Goal: Information Seeking & Learning: Learn about a topic

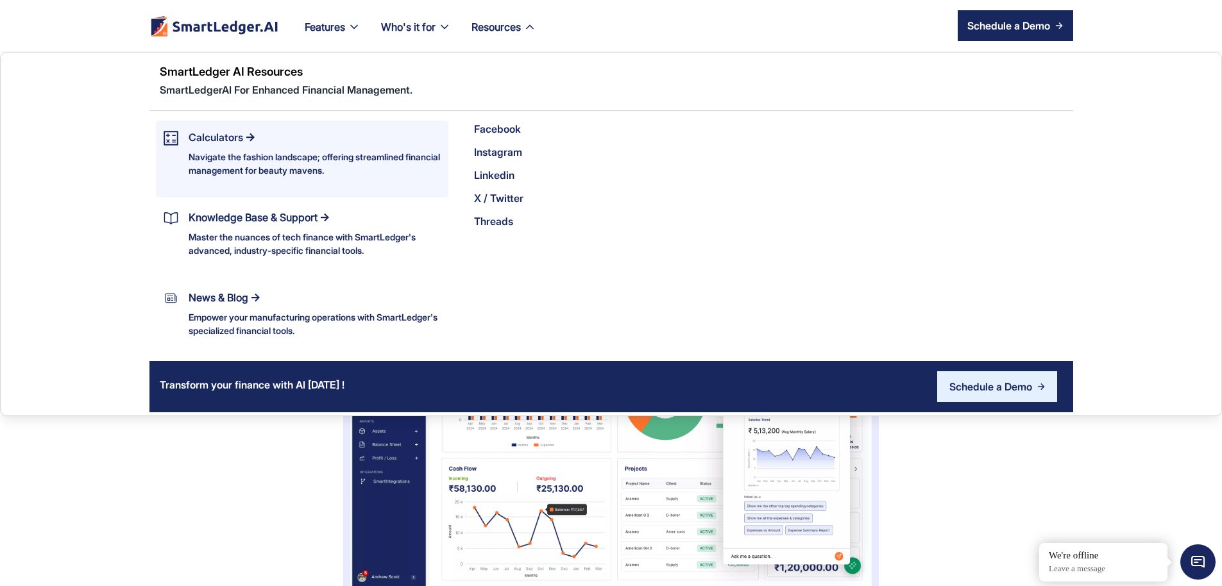
click at [189, 131] on div "Calculators" at bounding box center [216, 137] width 55 height 18
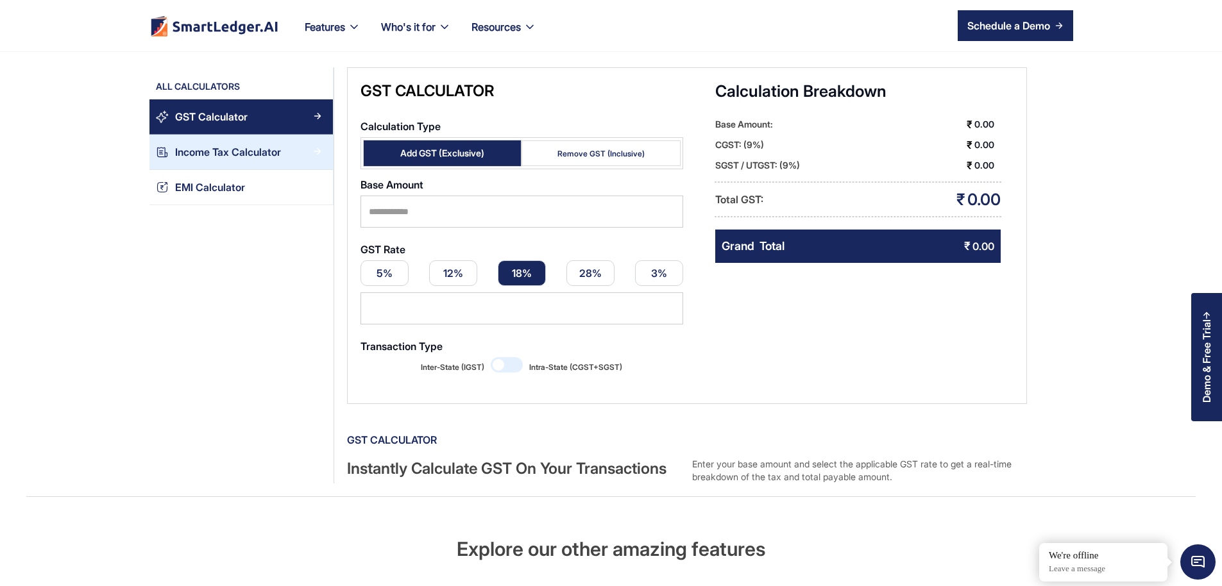
click at [171, 163] on link "Income Tax Calculator" at bounding box center [242, 152] width 184 height 35
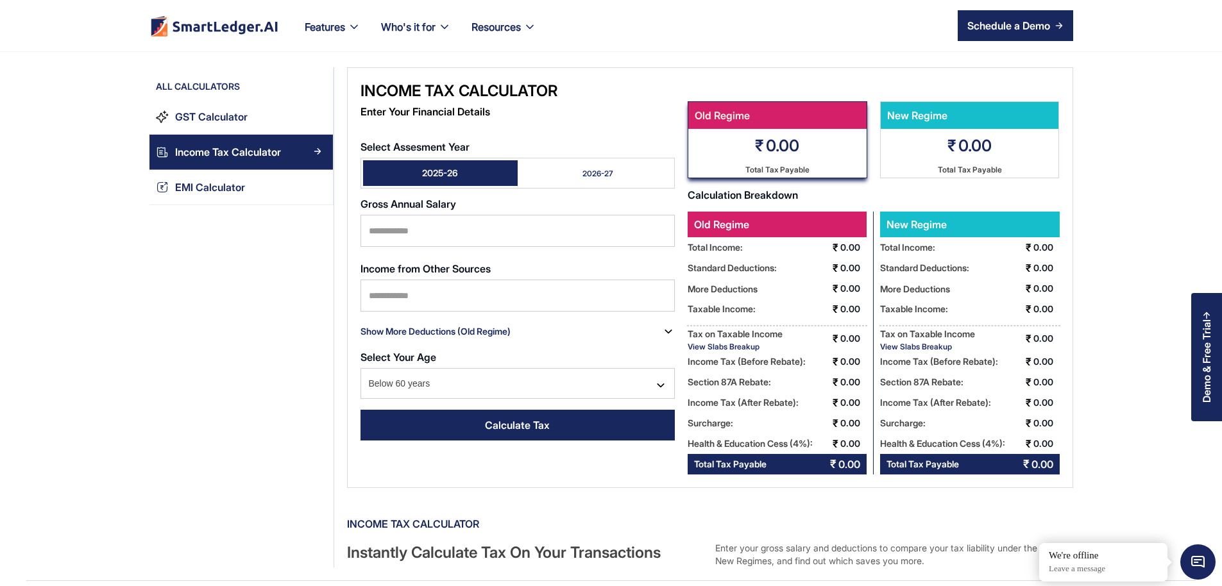
click at [966, 158] on div "New Regime Preferred ₹ 0.00 Total Tax Payable" at bounding box center [970, 139] width 180 height 77
click at [414, 215] on input "Select Assesment Year" at bounding box center [518, 231] width 314 height 32
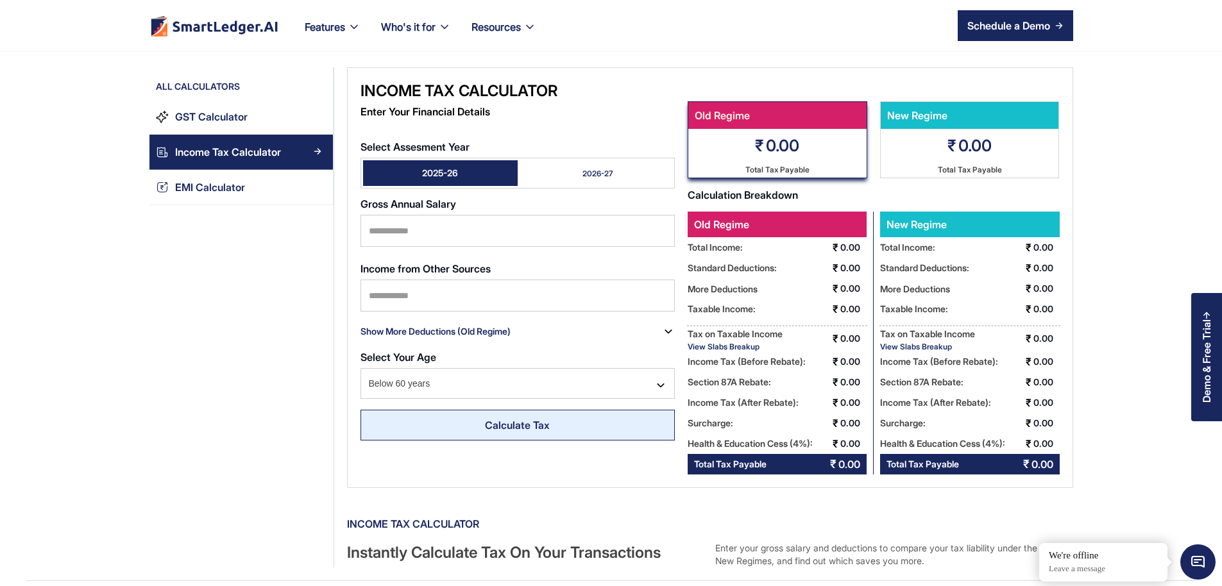
click at [485, 418] on div "Calculate Tax" at bounding box center [517, 425] width 65 height 15
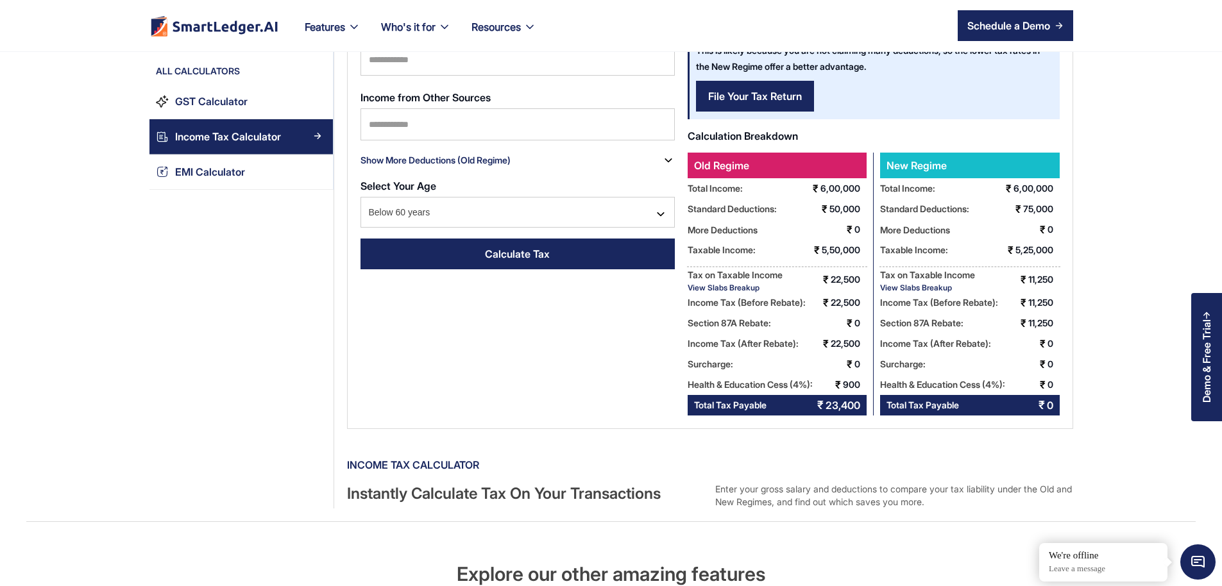
scroll to position [144, 0]
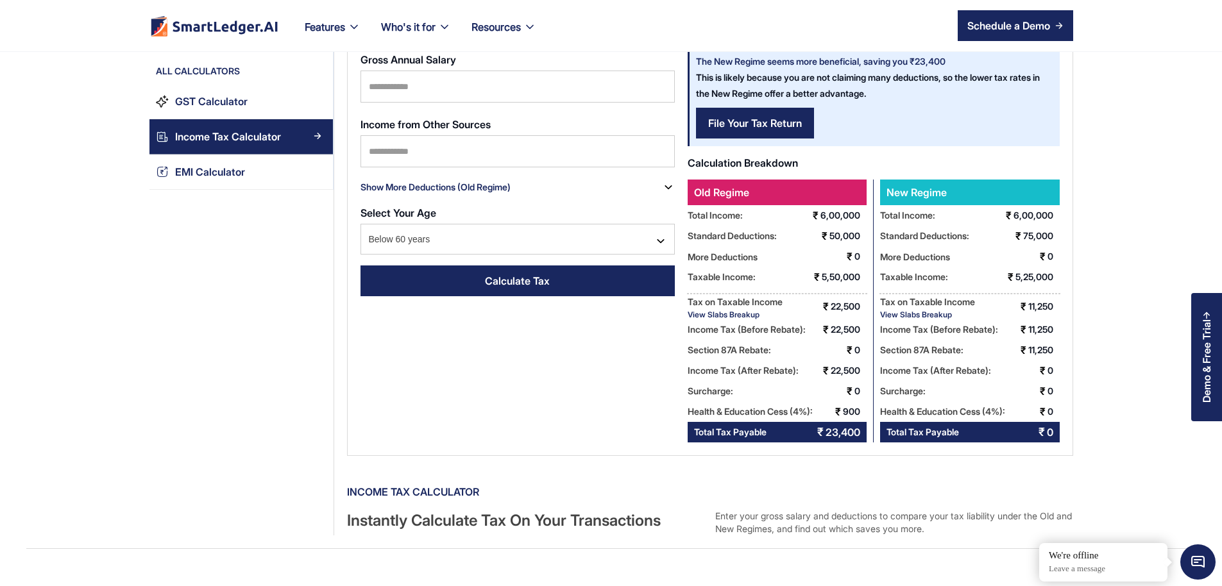
click at [688, 312] on div "View Slabs Breakup" at bounding box center [735, 315] width 95 height 10
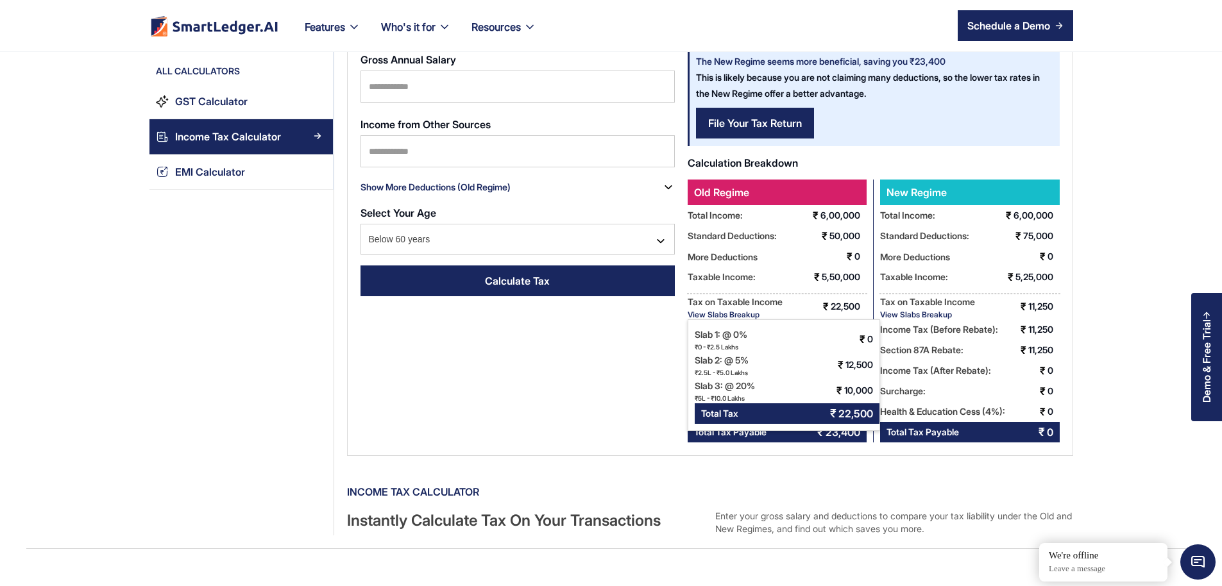
click at [688, 314] on div "View Slabs Breakup" at bounding box center [735, 315] width 95 height 10
click at [939, 310] on div "Income Tax (Before Rebate):" at bounding box center [927, 302] width 95 height 16
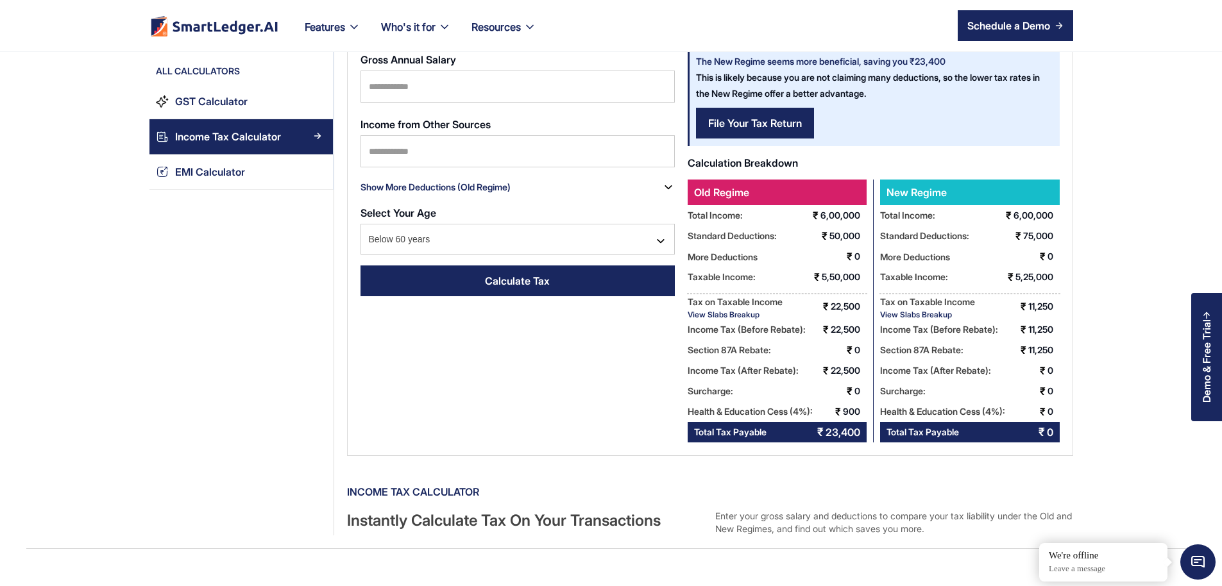
click at [938, 315] on div "View Slabs Breakup" at bounding box center [927, 315] width 95 height 10
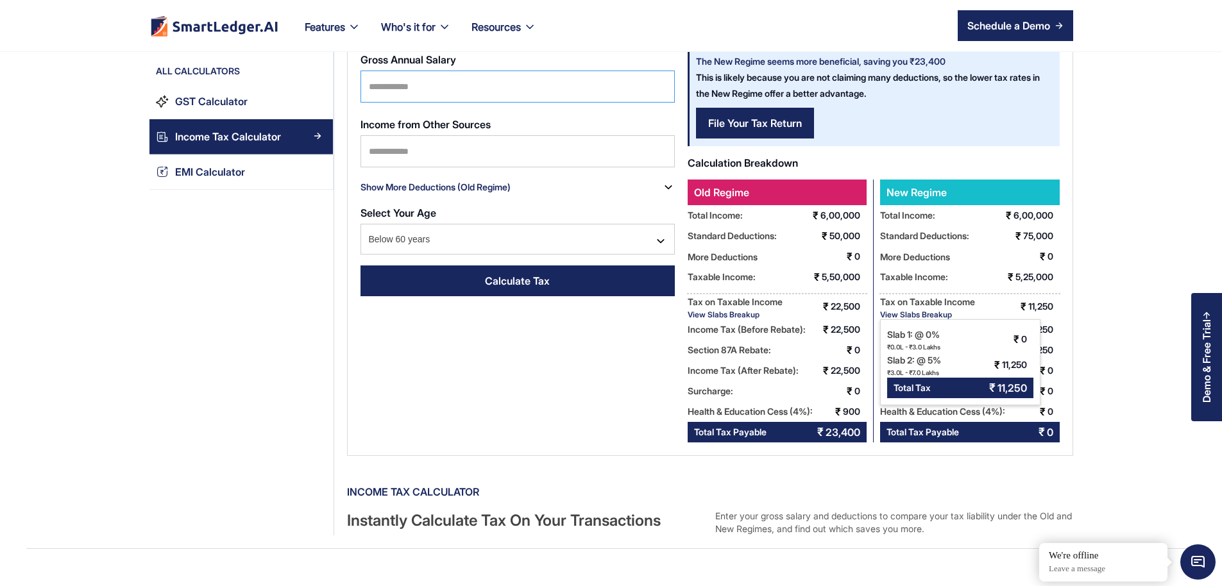
click at [413, 74] on input "******" at bounding box center [518, 87] width 314 height 32
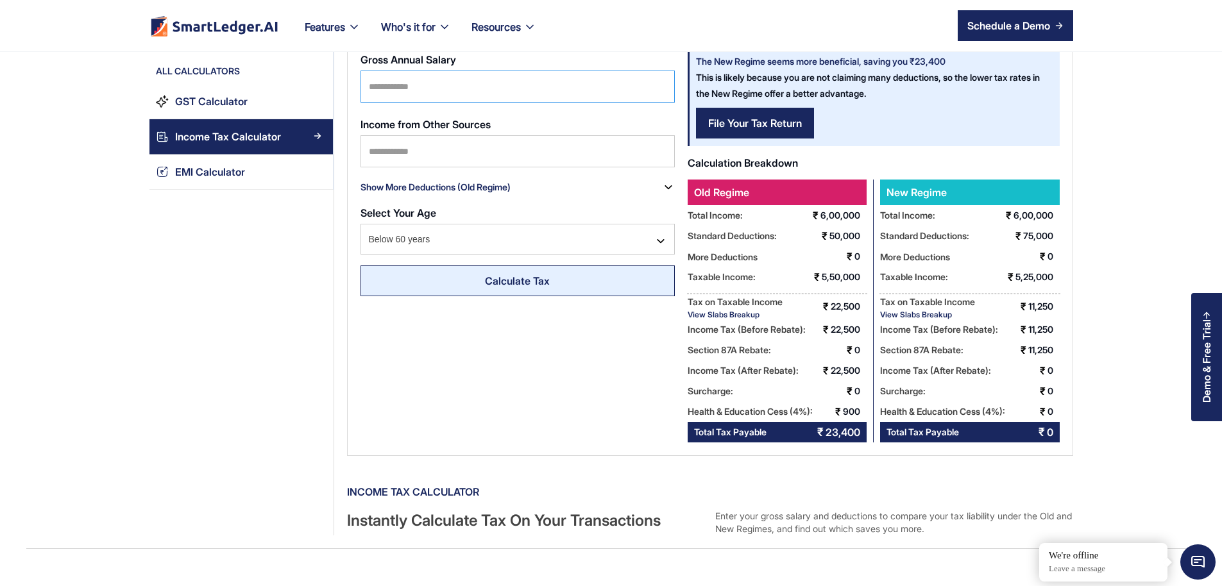
type input "*******"
click at [485, 273] on div "Calculate Tax" at bounding box center [517, 280] width 65 height 15
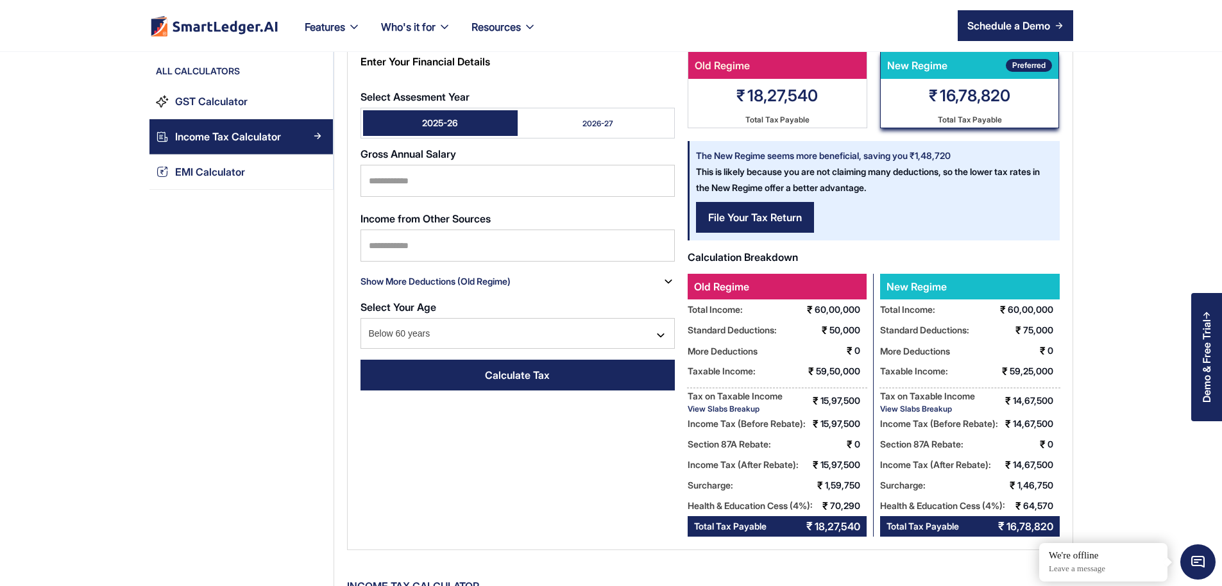
scroll to position [77, 0]
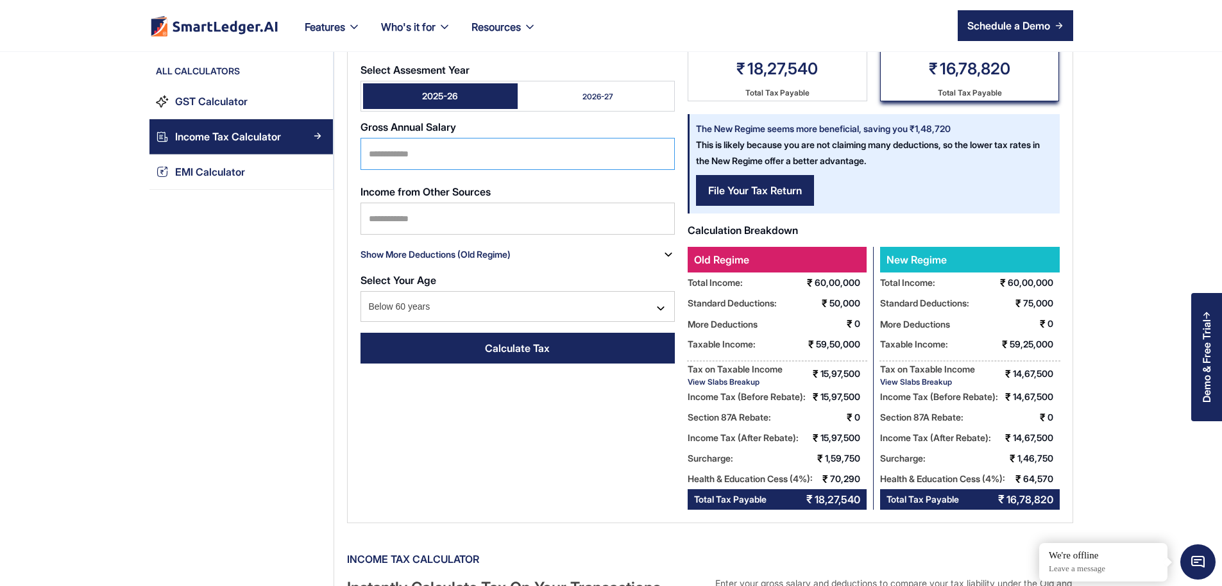
click at [404, 141] on input "*******" at bounding box center [518, 154] width 314 height 32
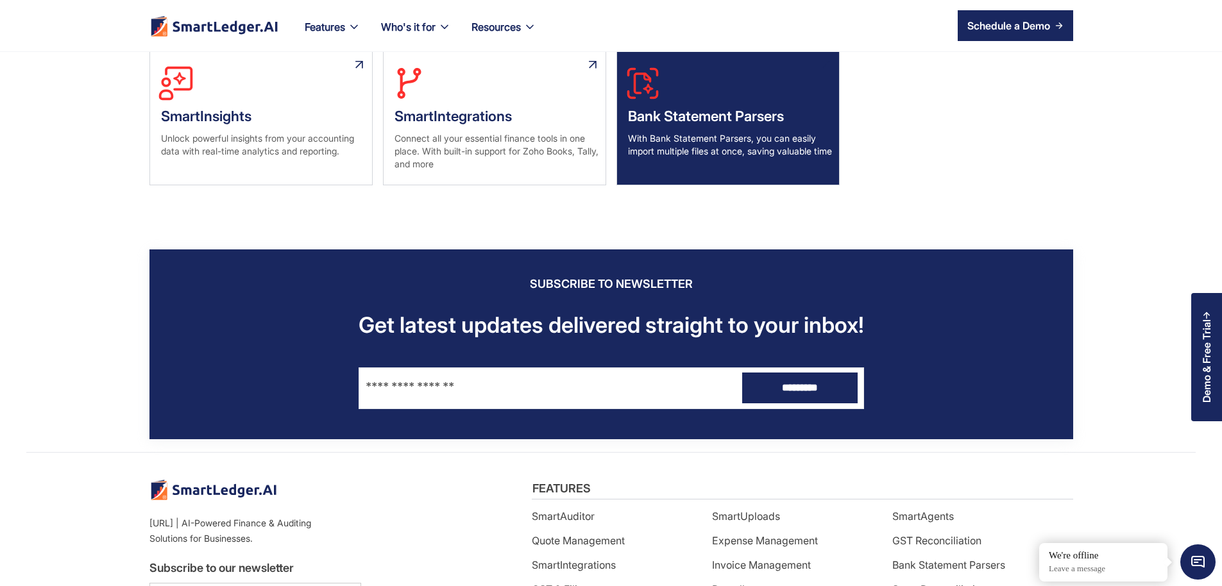
scroll to position [1078, 0]
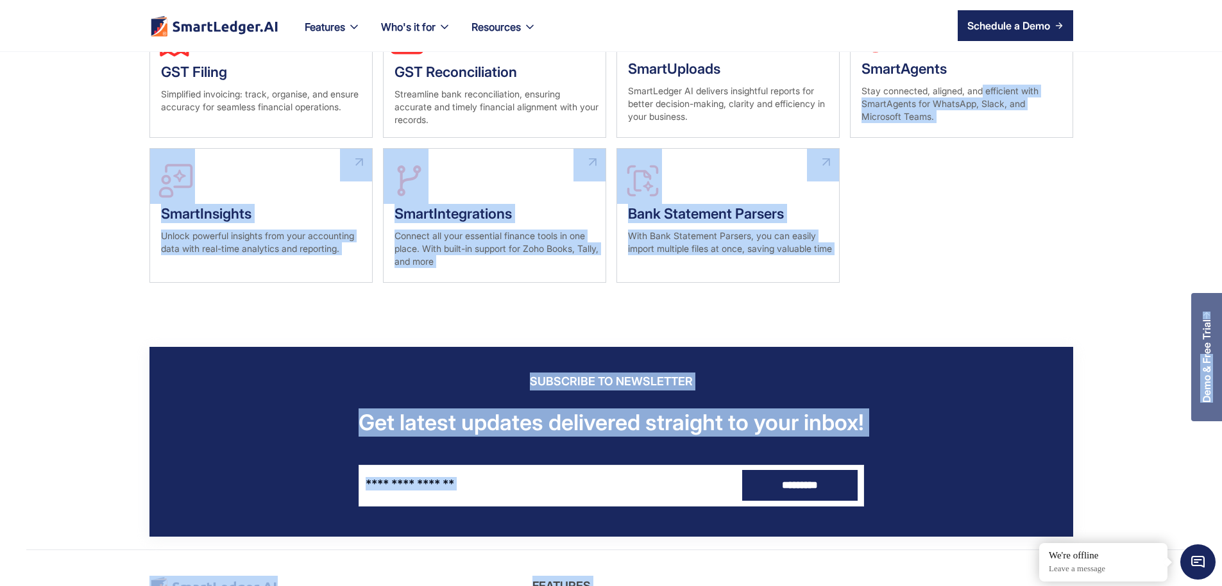
drag, startPoint x: 1209, startPoint y: 357, endPoint x: 1227, endPoint y: 194, distance: 163.9
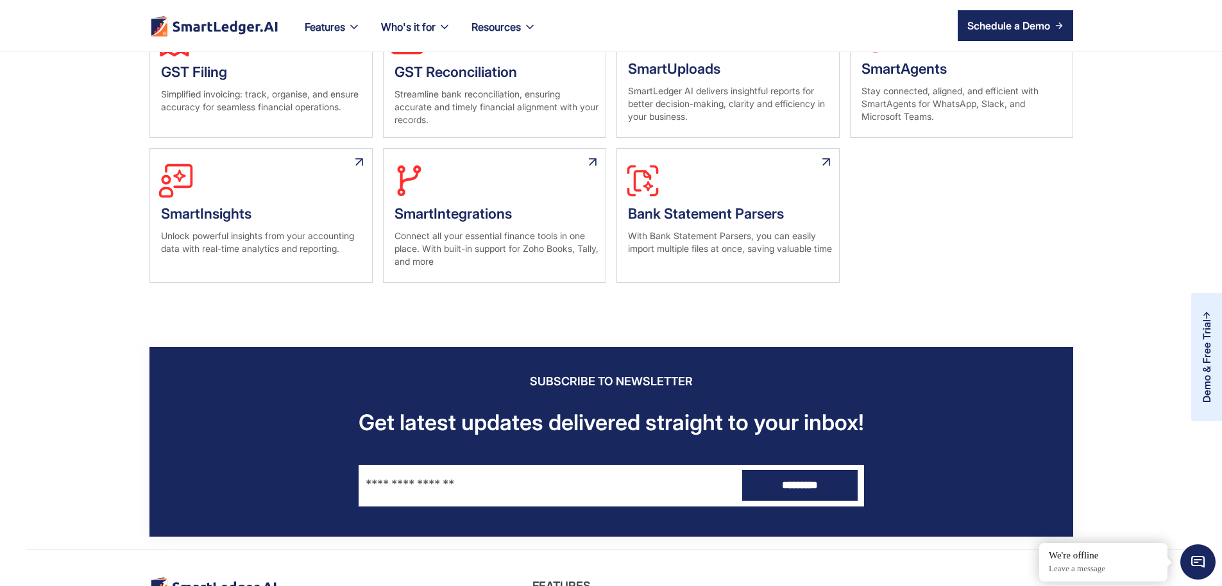
click at [1204, 371] on div "Demo & Free Trial" at bounding box center [1207, 361] width 12 height 83
click at [1215, 300] on img at bounding box center [1212, 302] width 12 height 12
click at [1213, 367] on div "Demo & Free Trial" at bounding box center [1207, 361] width 12 height 83
click at [1212, 299] on img at bounding box center [1212, 302] width 12 height 12
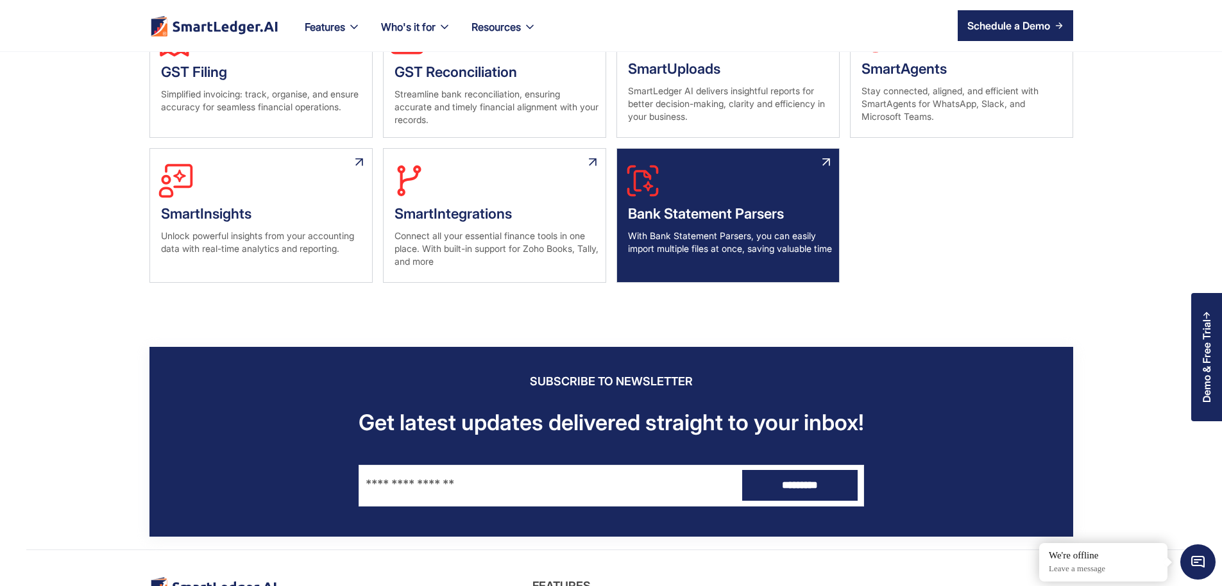
click at [765, 262] on div "With Bank Statement Parsers, you can easily import multiple files at once, savi…" at bounding box center [728, 242] width 222 height 38
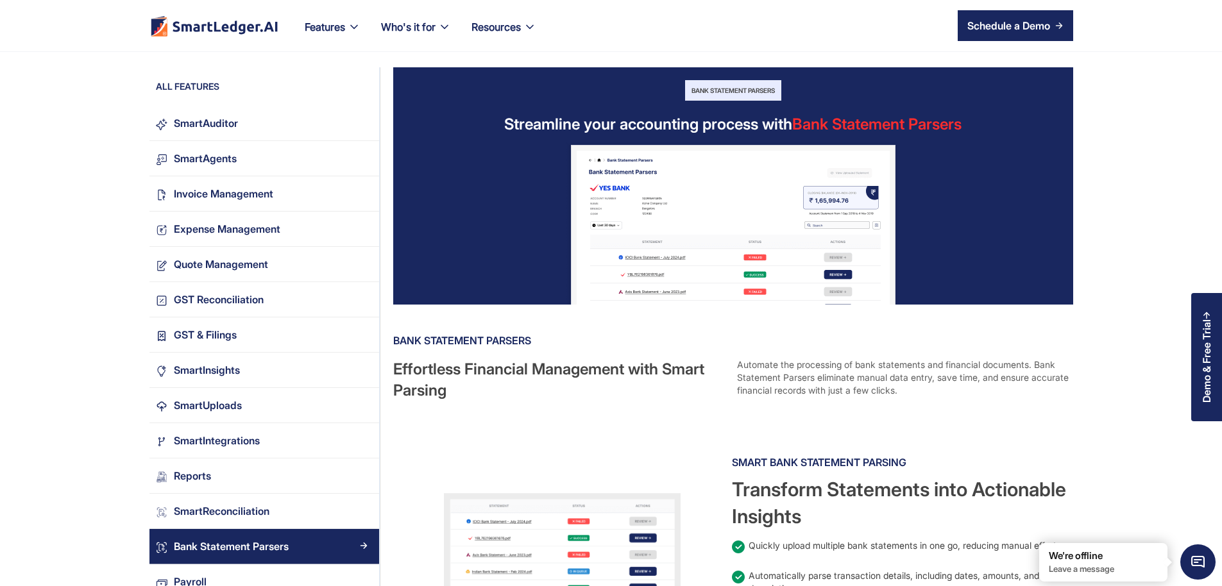
click at [799, 226] on img at bounding box center [734, 223] width 334 height 164
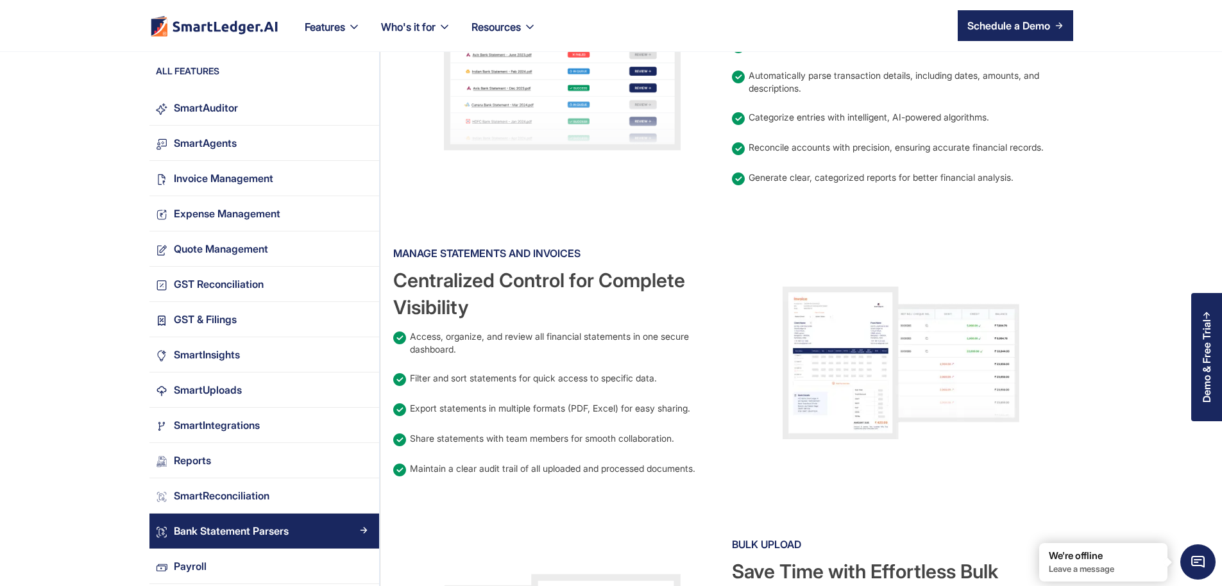
scroll to position [539, 0]
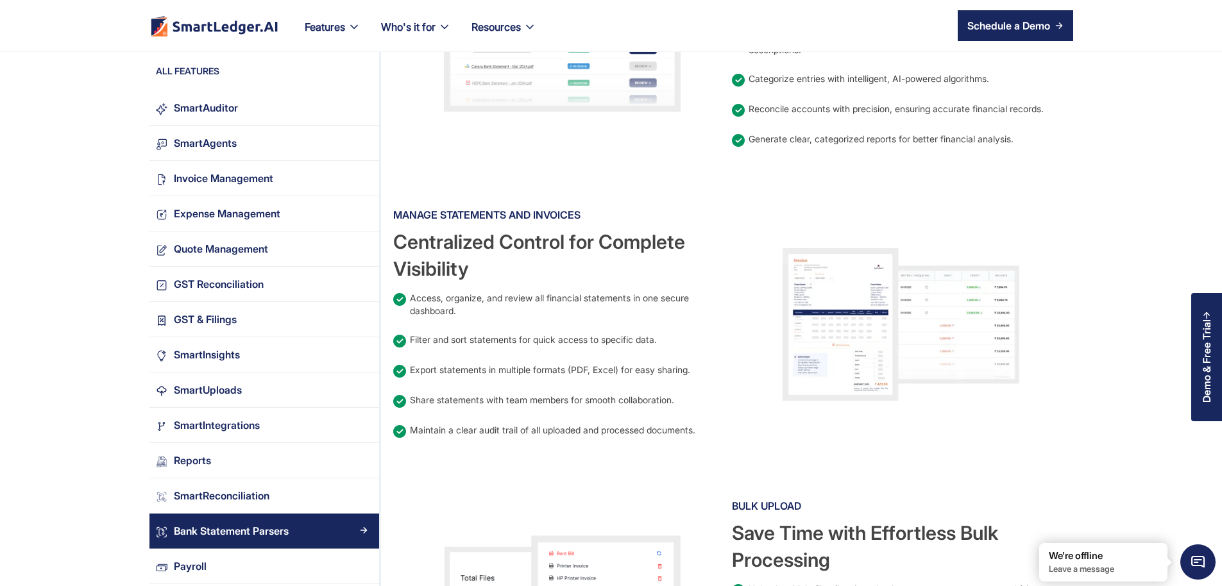
click at [918, 282] on img at bounding box center [901, 324] width 237 height 153
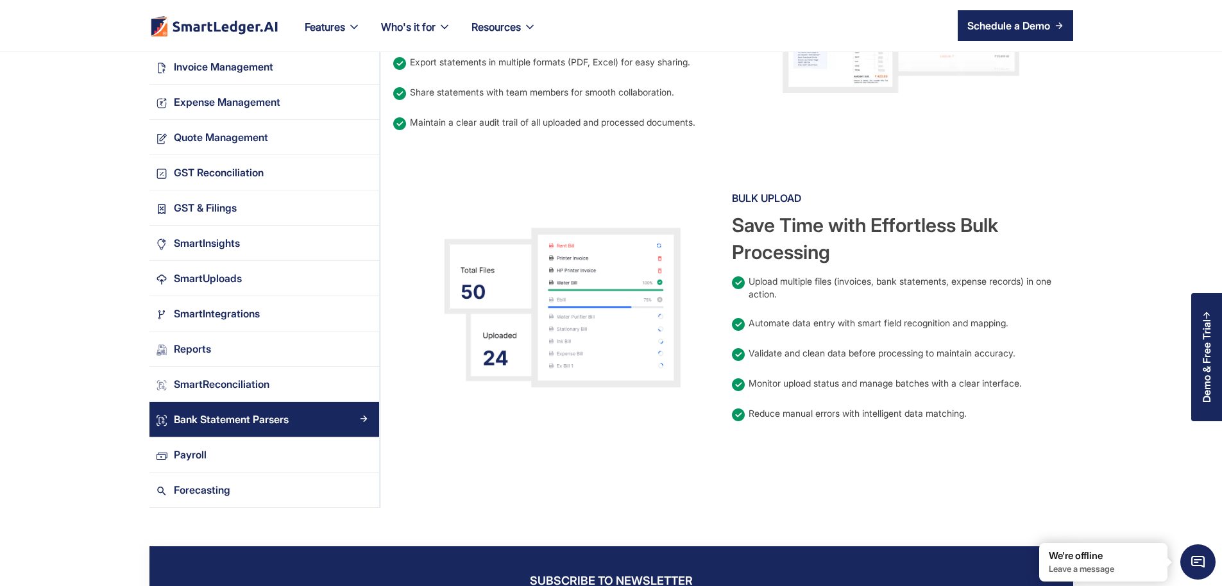
scroll to position [616, 0]
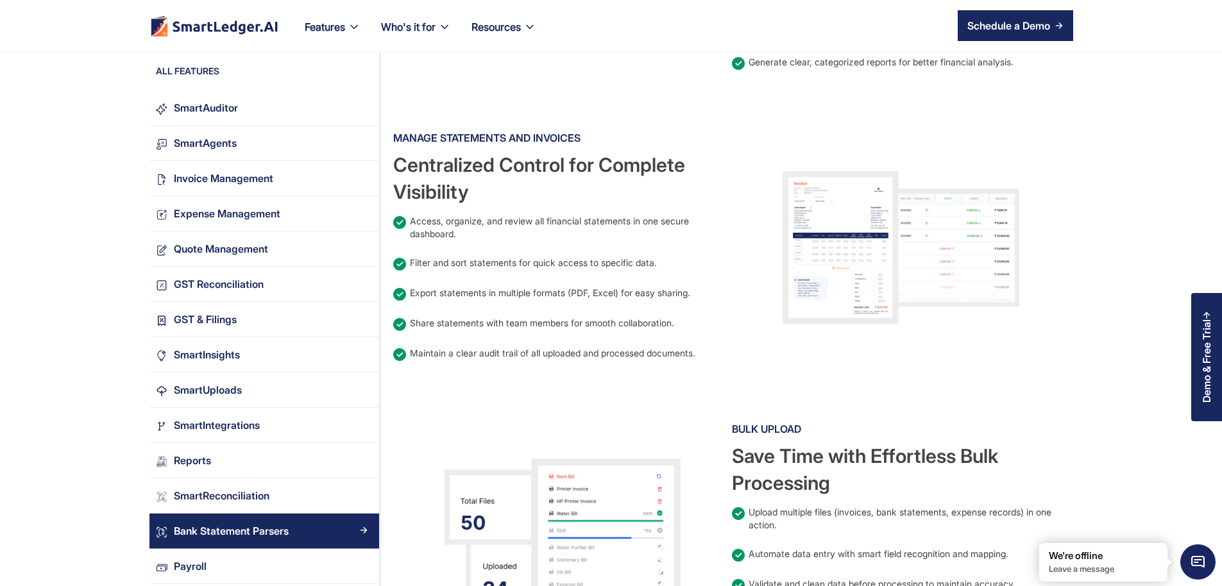
click at [898, 225] on img at bounding box center [901, 247] width 237 height 153
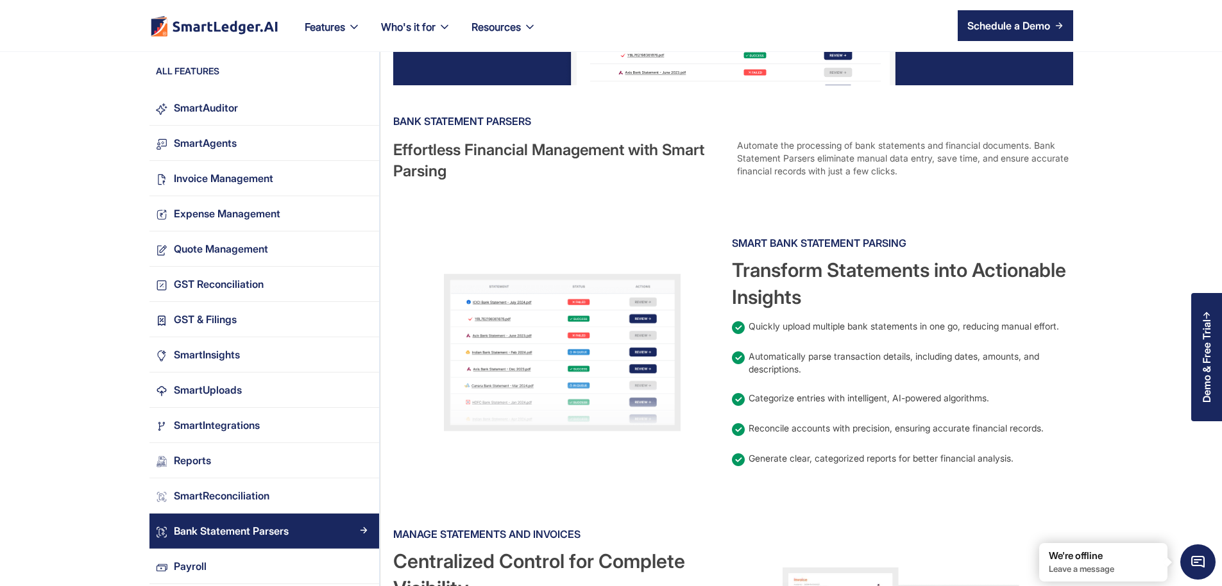
scroll to position [231, 0]
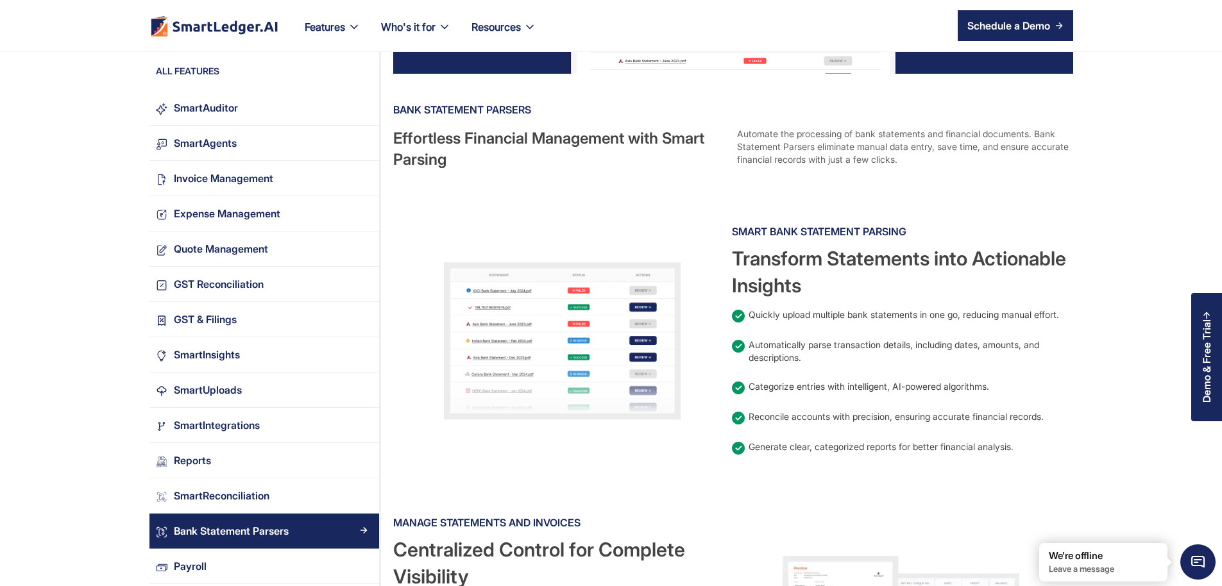
click at [582, 359] on img at bounding box center [562, 341] width 237 height 158
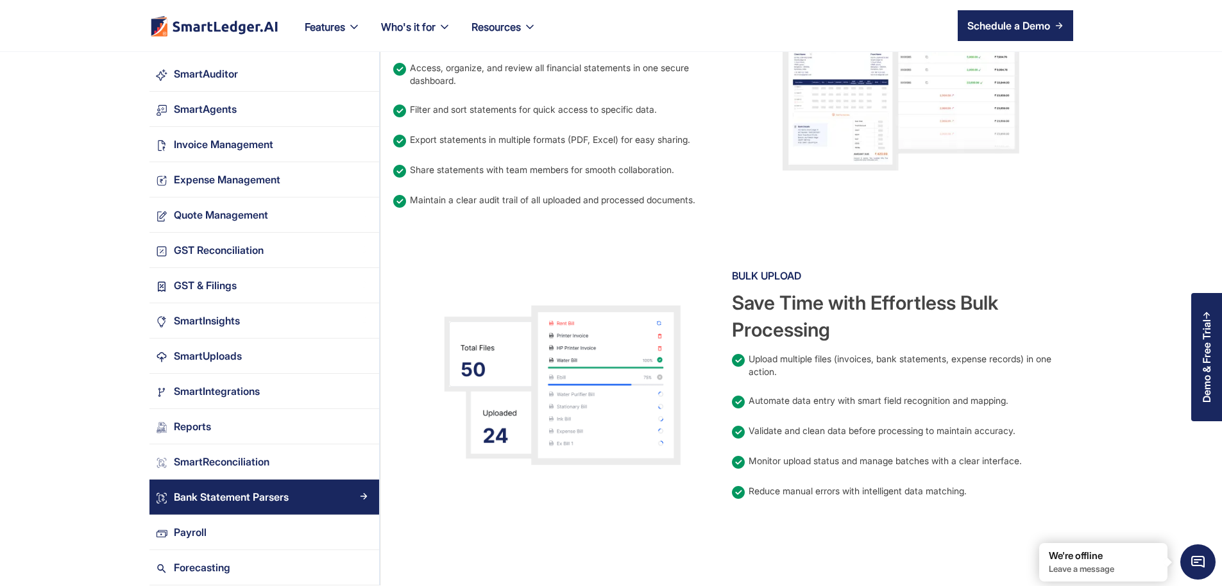
scroll to position [770, 0]
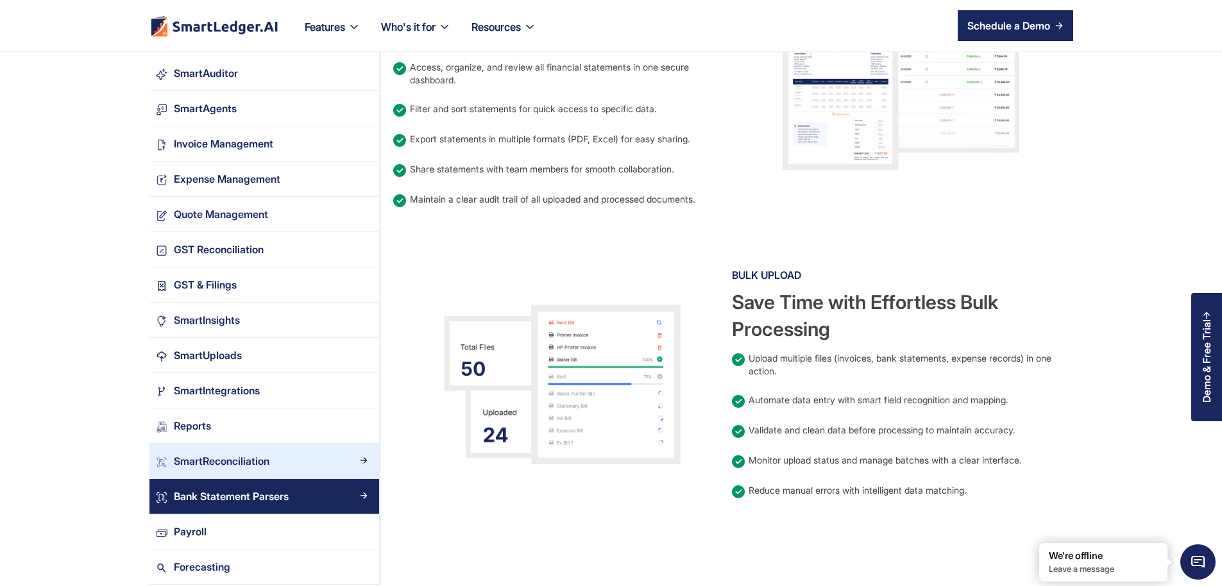
click at [174, 453] on div "SmartReconciliation" at bounding box center [222, 461] width 96 height 17
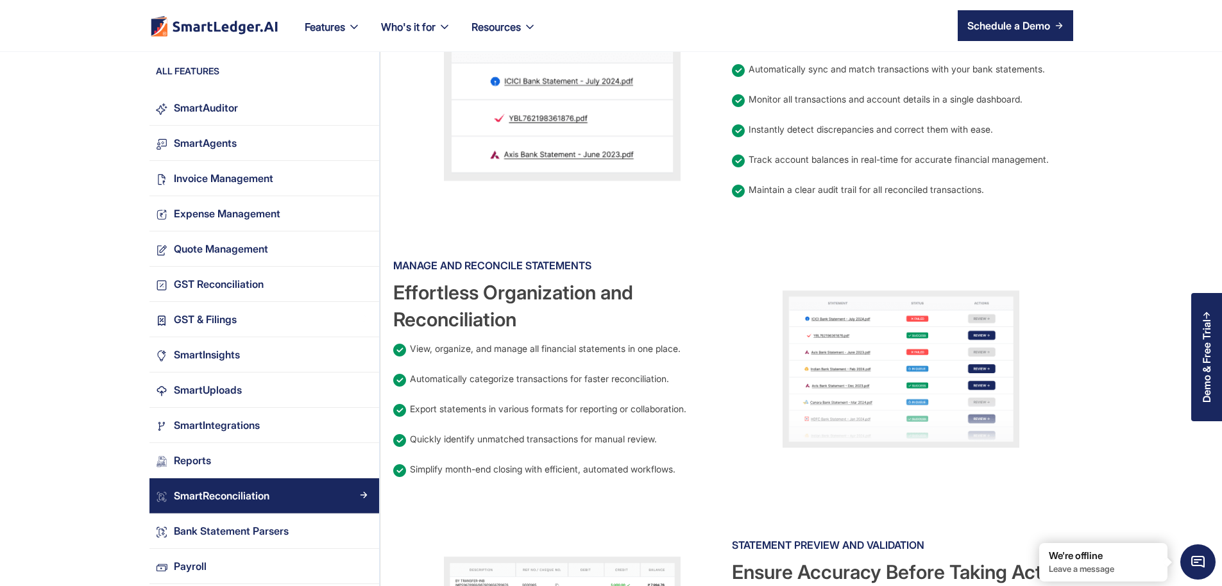
scroll to position [308, 0]
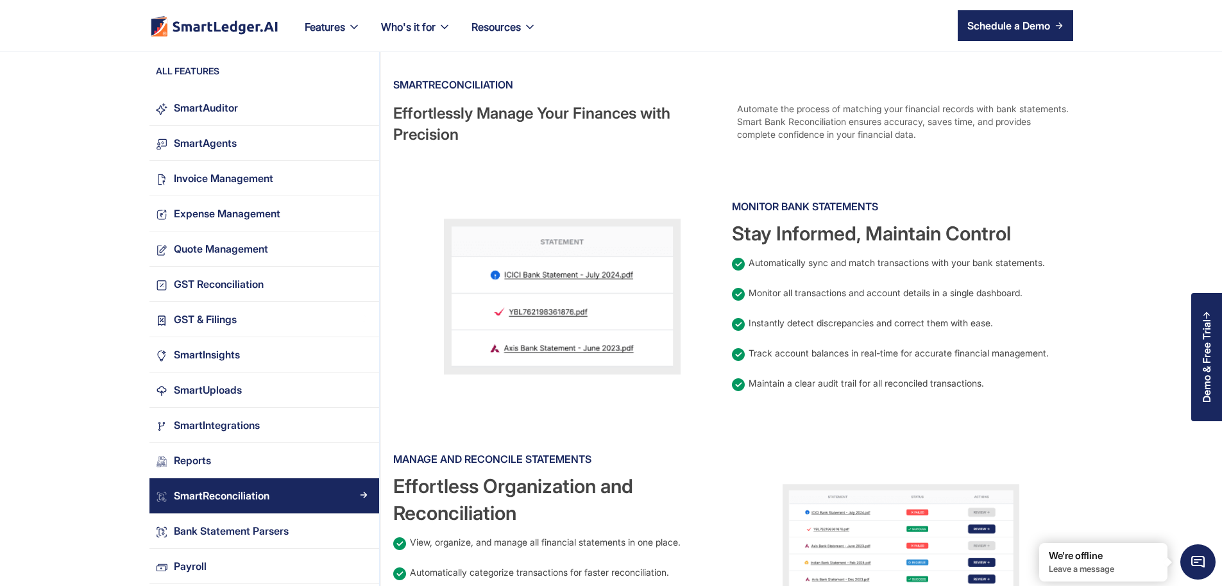
click at [647, 302] on img at bounding box center [562, 297] width 237 height 157
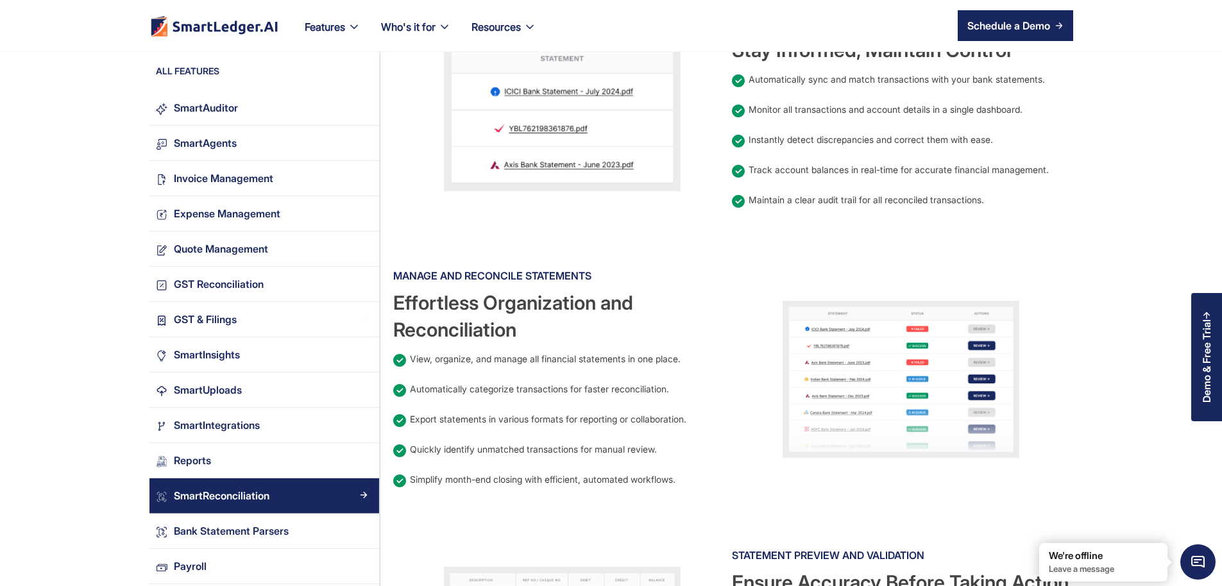
scroll to position [693, 0]
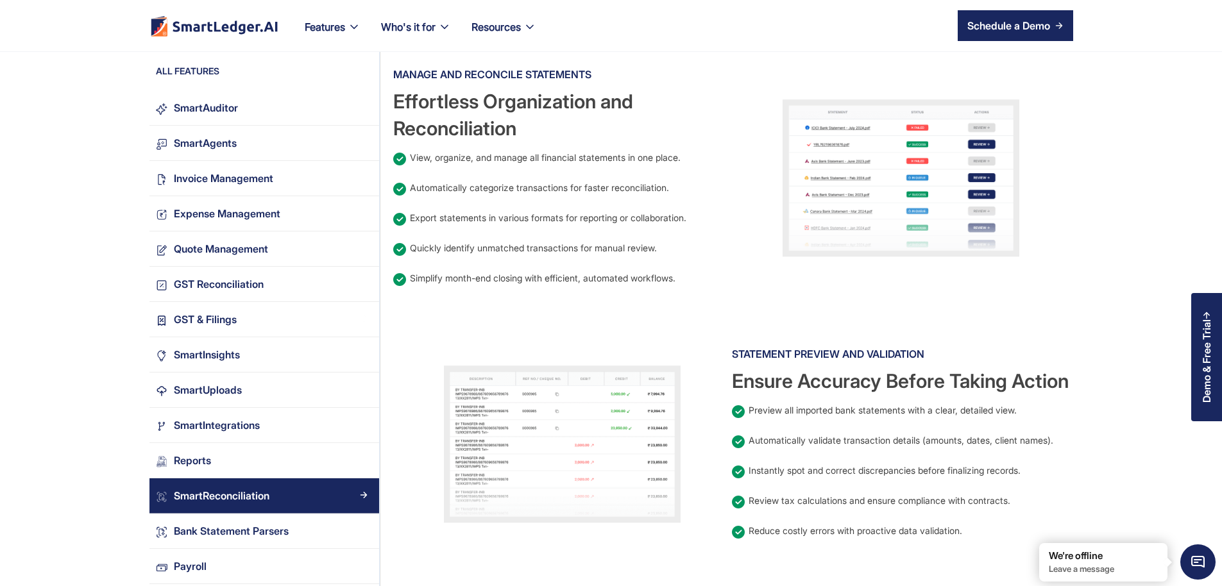
click at [920, 160] on img at bounding box center [901, 178] width 237 height 158
click at [648, 370] on img at bounding box center [562, 445] width 237 height 158
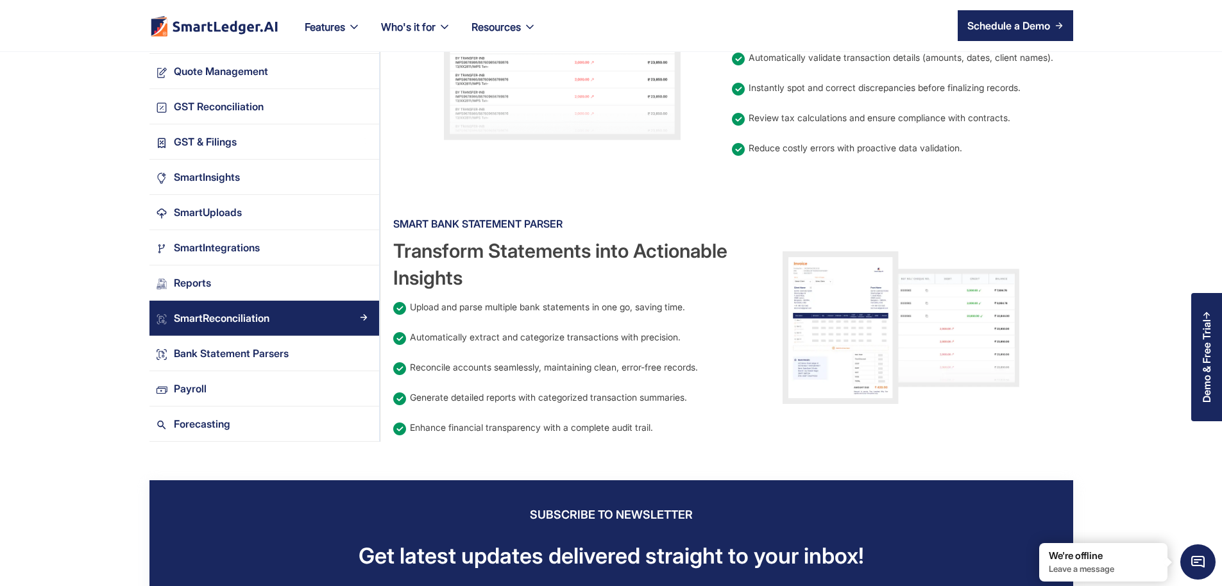
scroll to position [1078, 0]
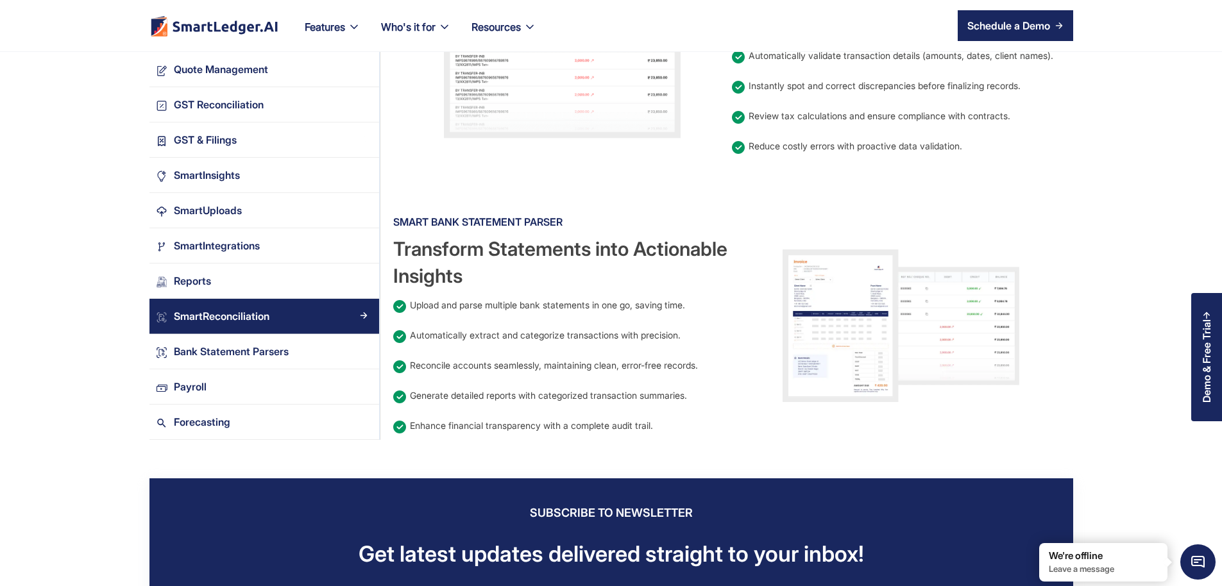
click at [905, 300] on img at bounding box center [901, 326] width 237 height 153
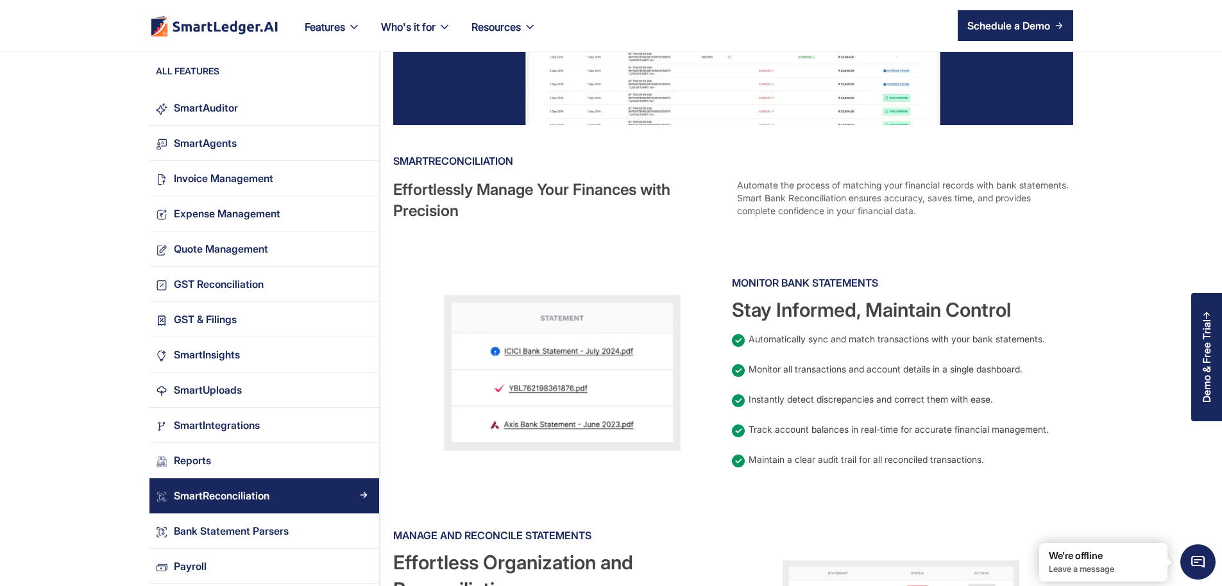
scroll to position [231, 0]
click at [615, 375] on img at bounding box center [562, 374] width 237 height 157
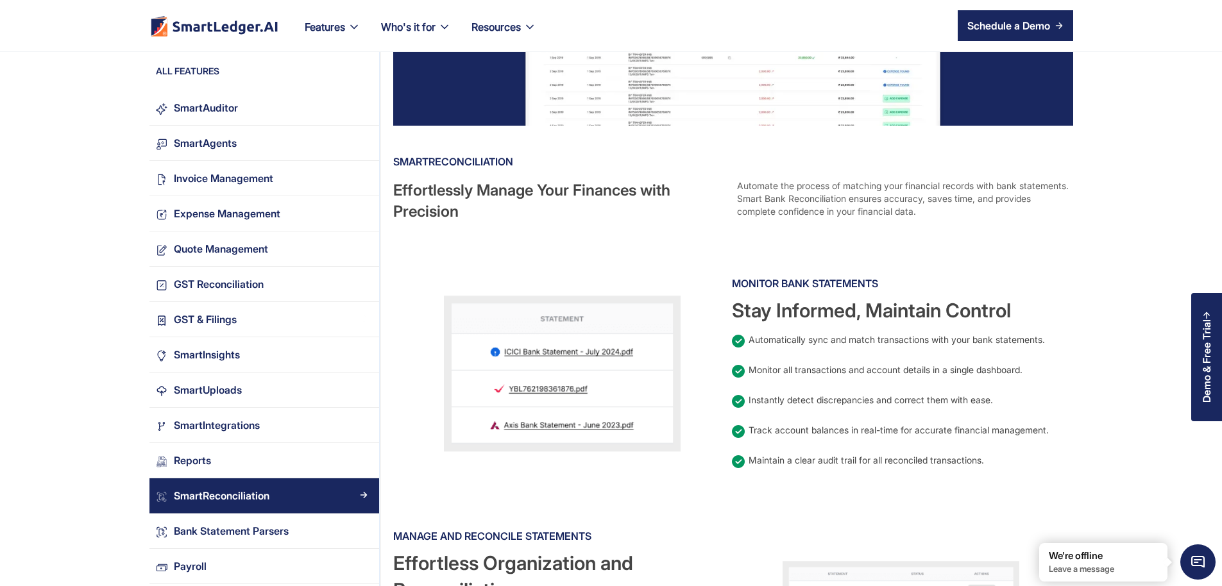
click at [615, 375] on img at bounding box center [562, 374] width 237 height 157
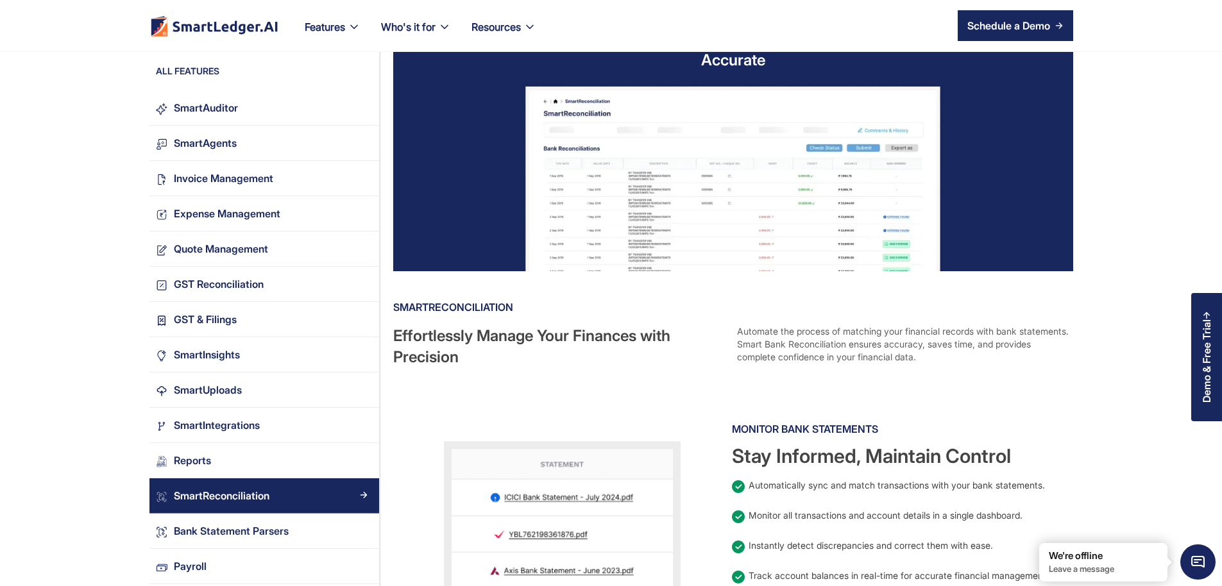
scroll to position [0, 0]
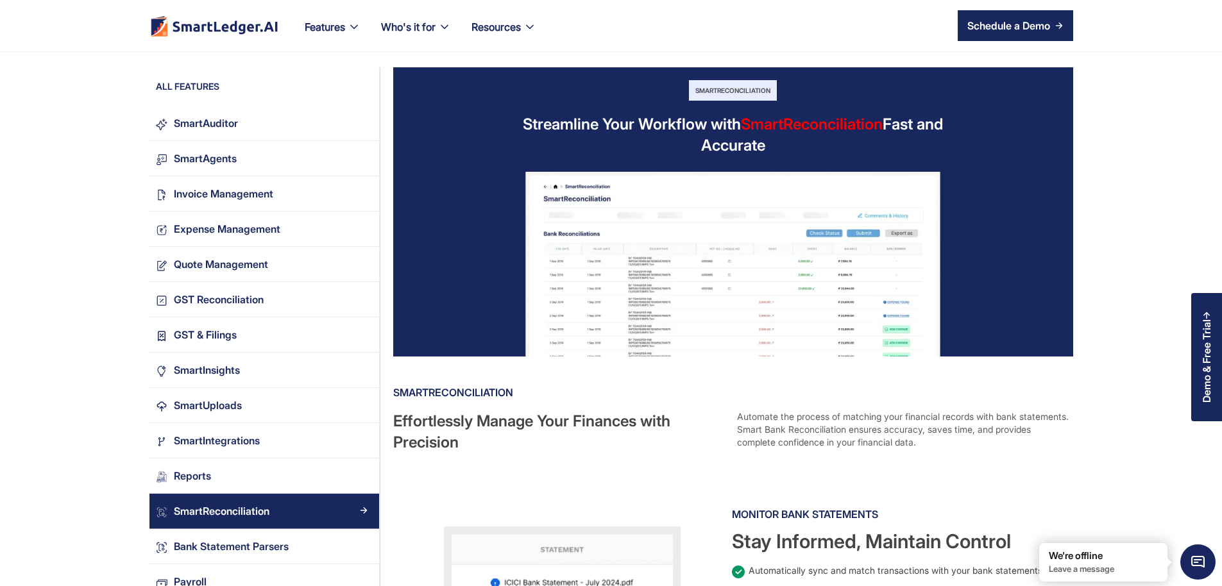
click at [728, 266] on img at bounding box center [733, 259] width 544 height 194
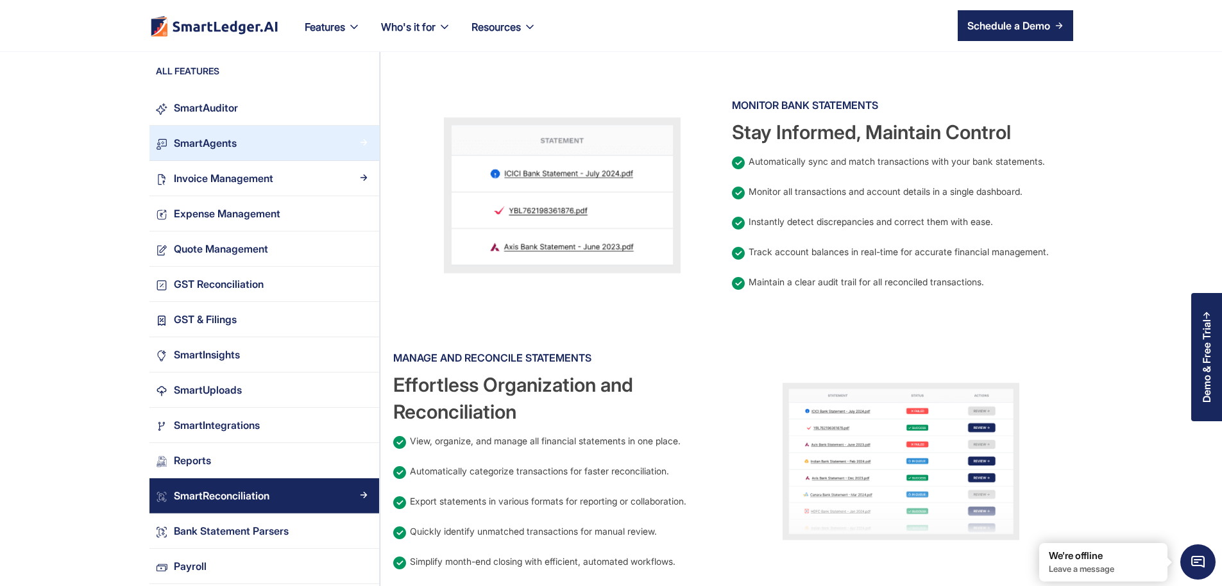
scroll to position [385, 0]
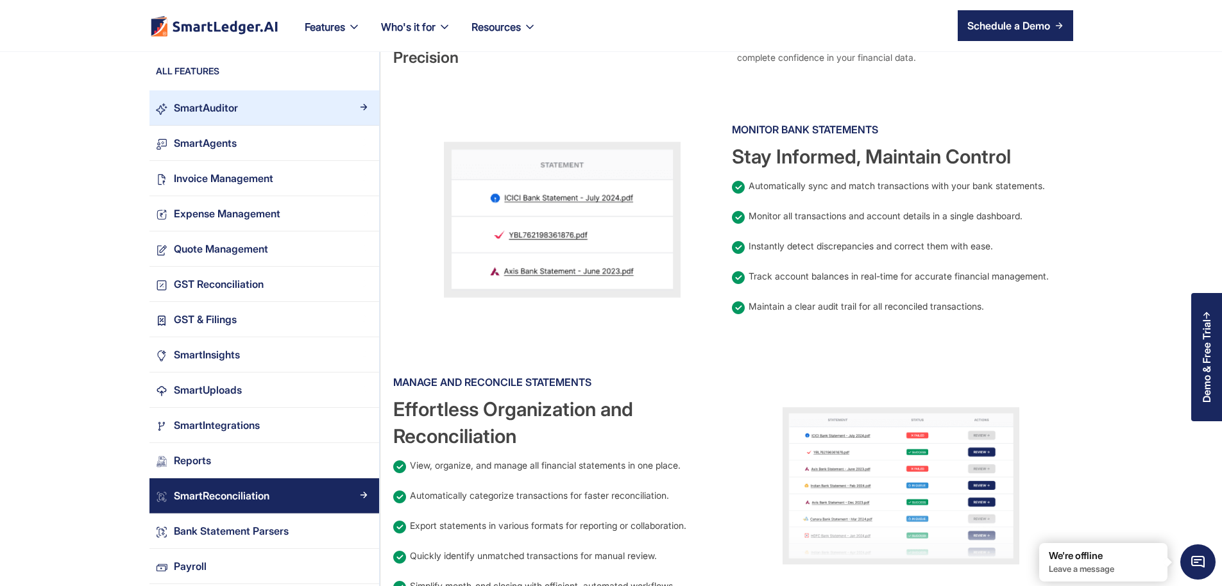
click at [200, 117] on link "SmartAuditor" at bounding box center [265, 107] width 230 height 35
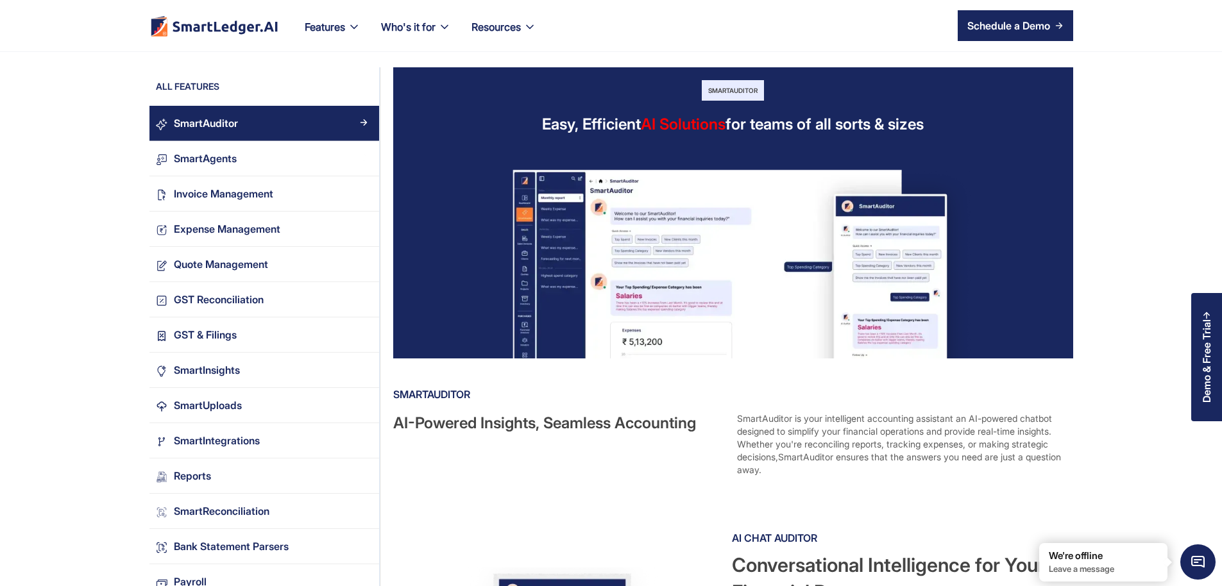
click at [688, 255] on img at bounding box center [733, 250] width 544 height 218
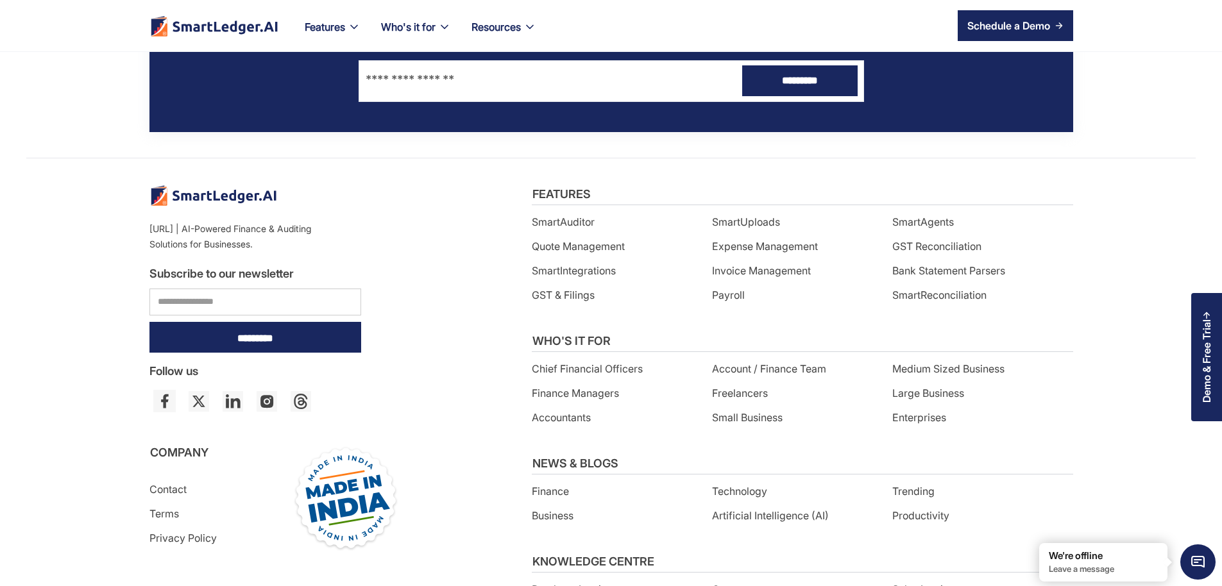
scroll to position [2041, 0]
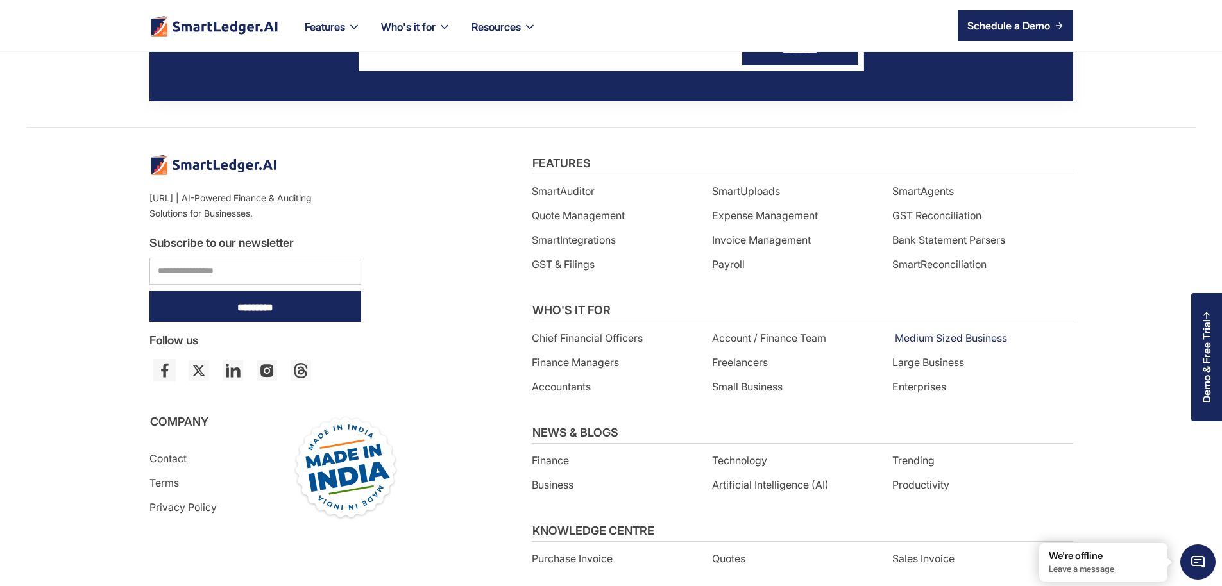
click at [968, 328] on link "Medium Sized Business" at bounding box center [951, 338] width 112 height 21
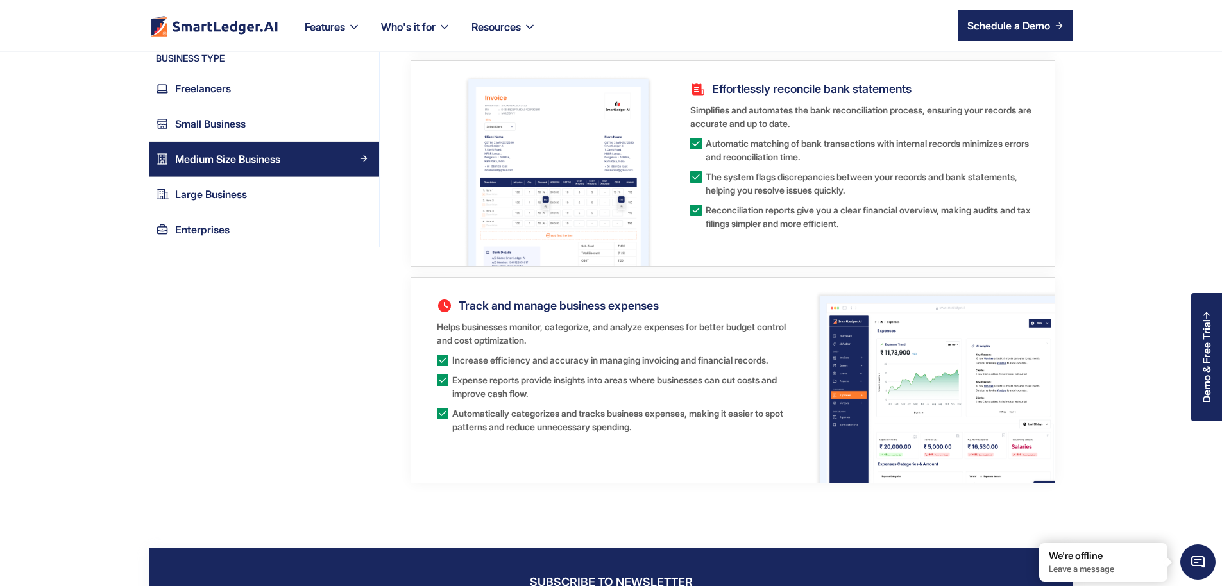
scroll to position [1386, 0]
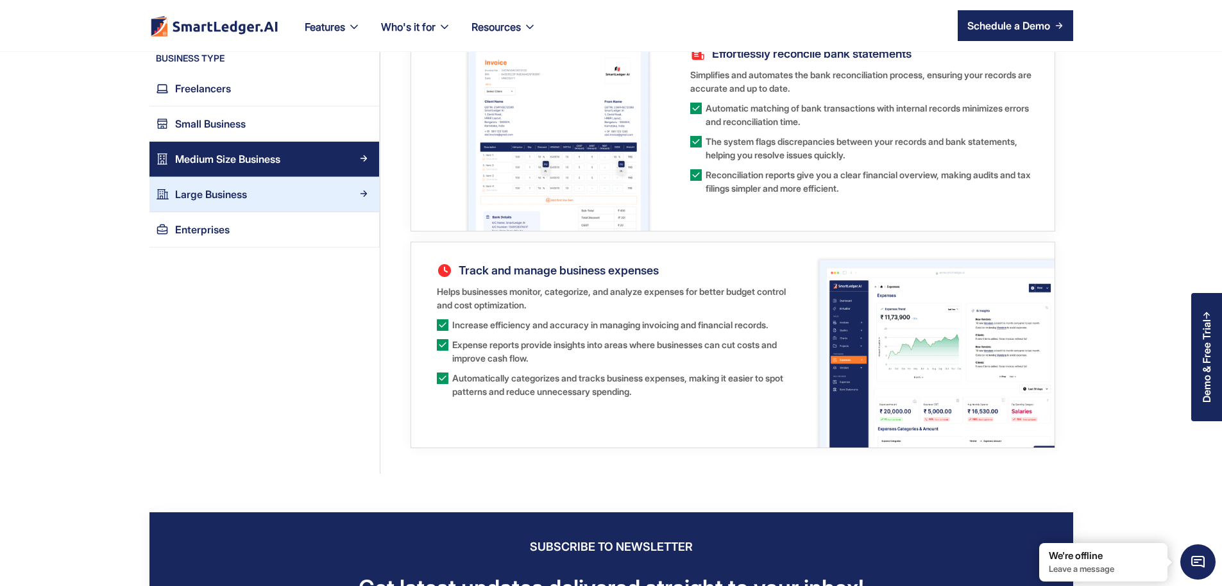
click at [205, 194] on div "Large Business" at bounding box center [271, 194] width 204 height 17
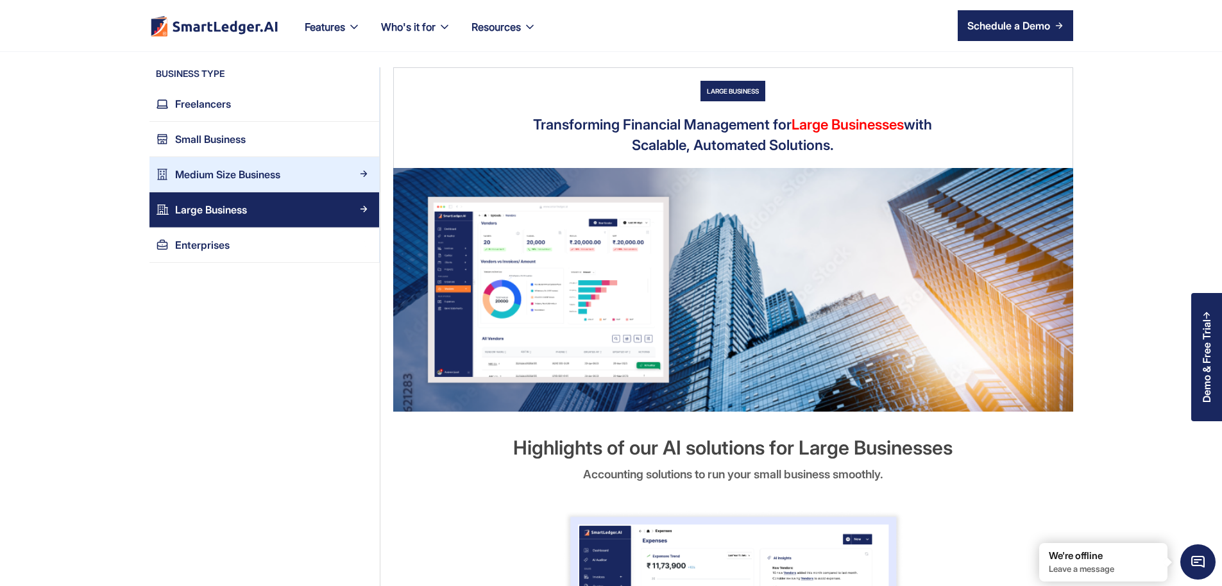
click at [175, 175] on div "Medium Size Business" at bounding box center [227, 174] width 105 height 17
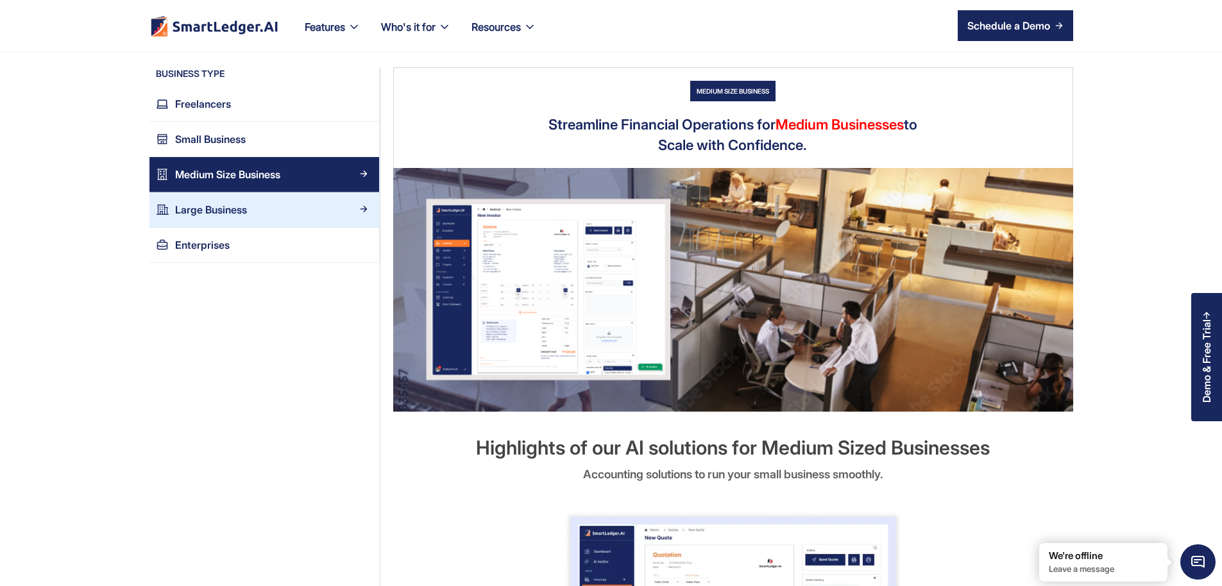
click at [175, 204] on div "Large Business" at bounding box center [211, 209] width 72 height 17
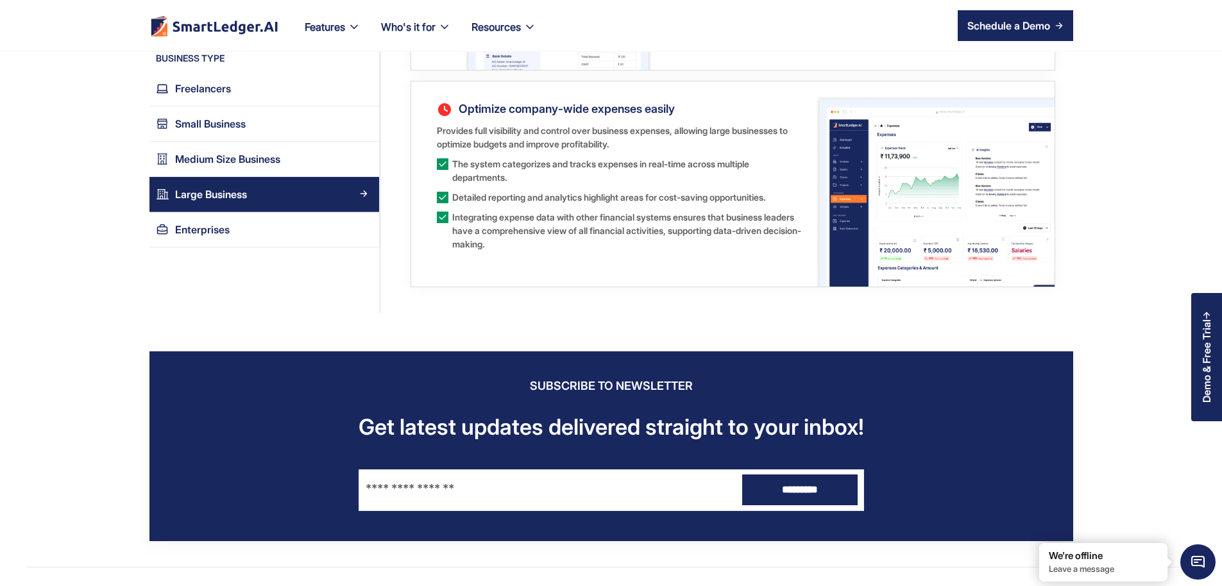
scroll to position [1463, 0]
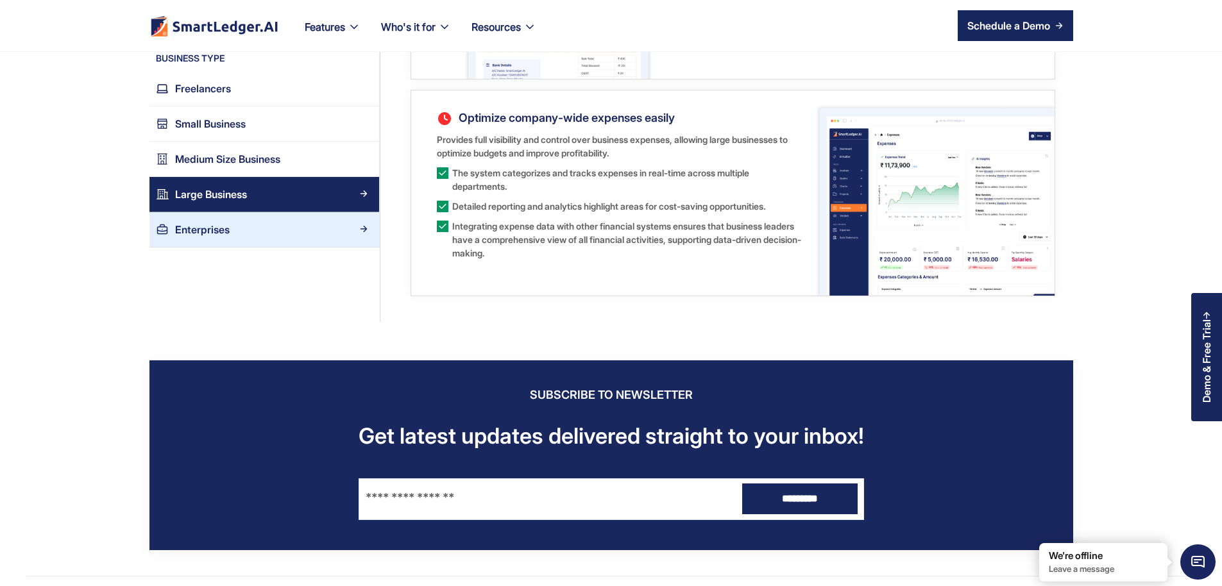
click at [217, 223] on div "Enterprises" at bounding box center [271, 229] width 204 height 17
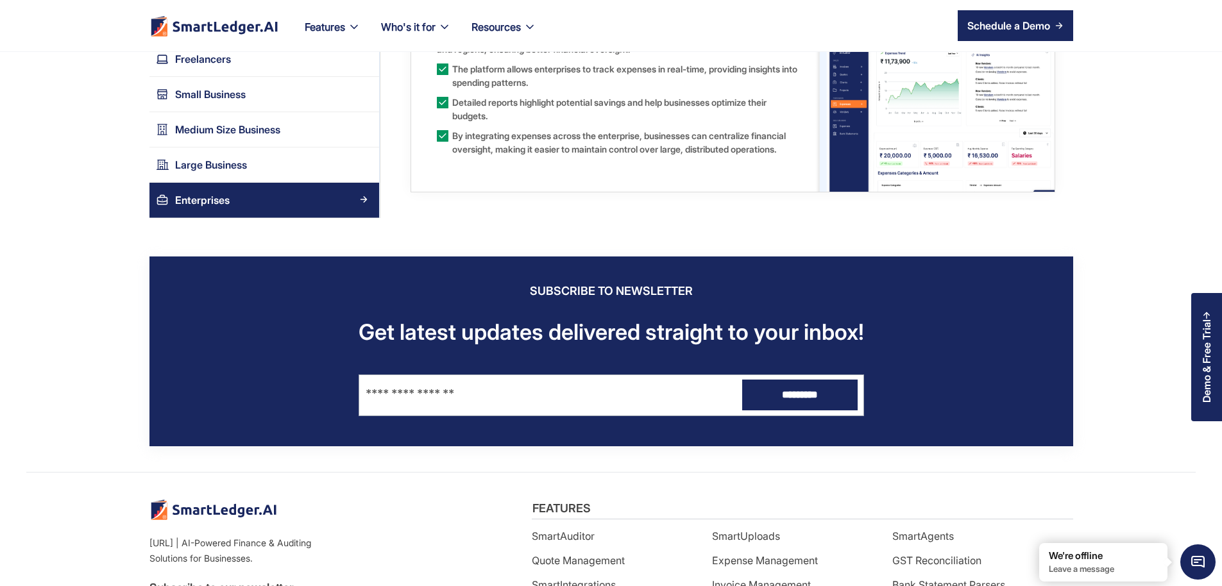
scroll to position [1694, 0]
